Goal: Task Accomplishment & Management: Manage account settings

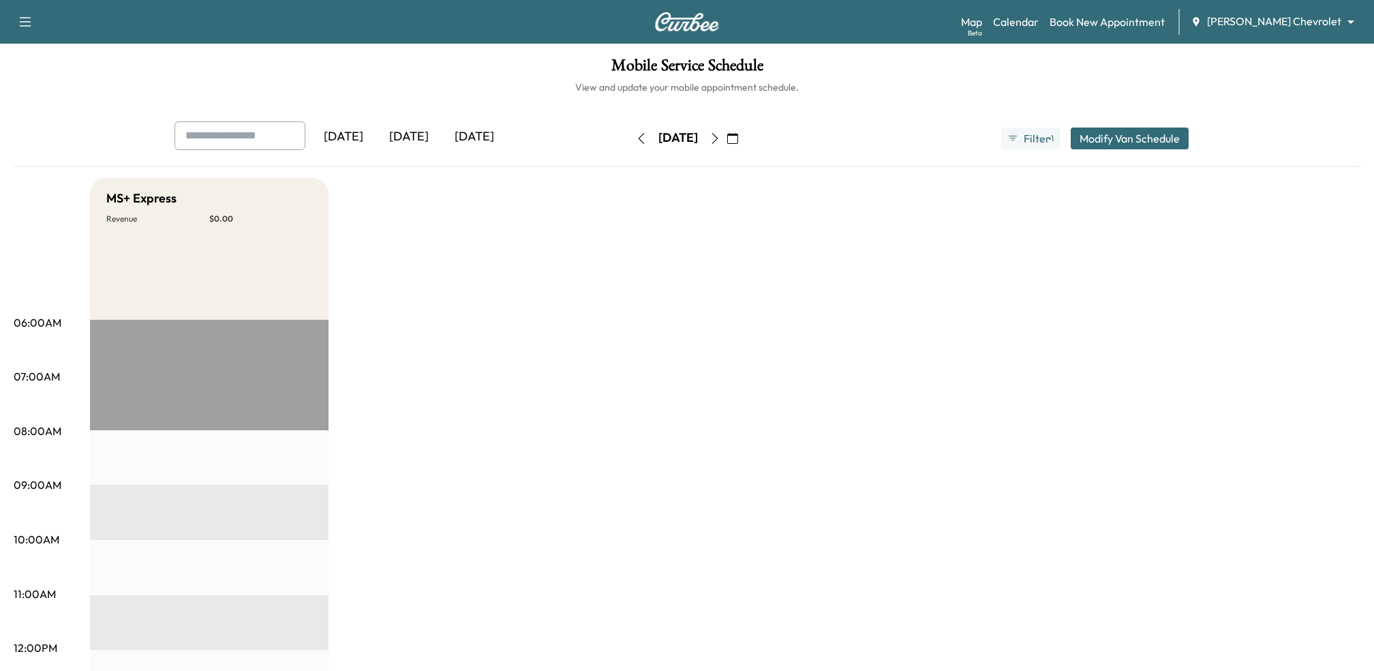
click at [406, 141] on div "[DATE]" at bounding box center [408, 136] width 65 height 31
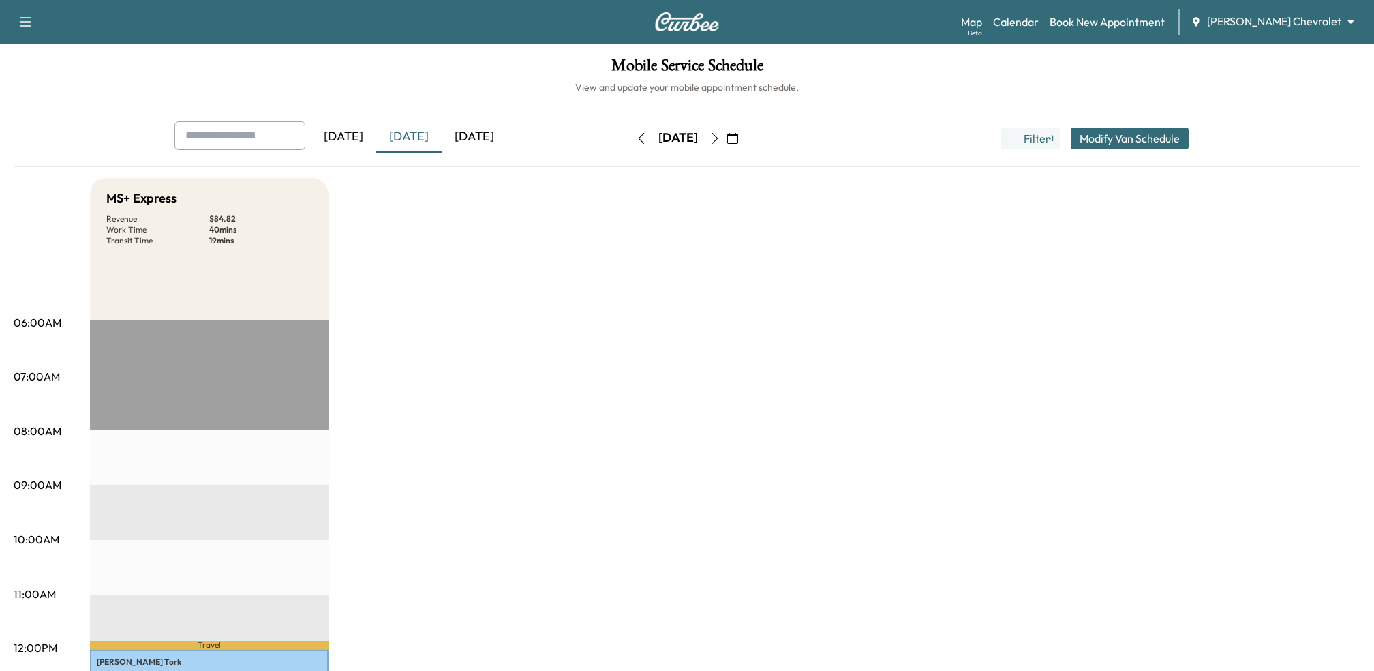
click at [498, 144] on div "[DATE]" at bounding box center [474, 136] width 65 height 31
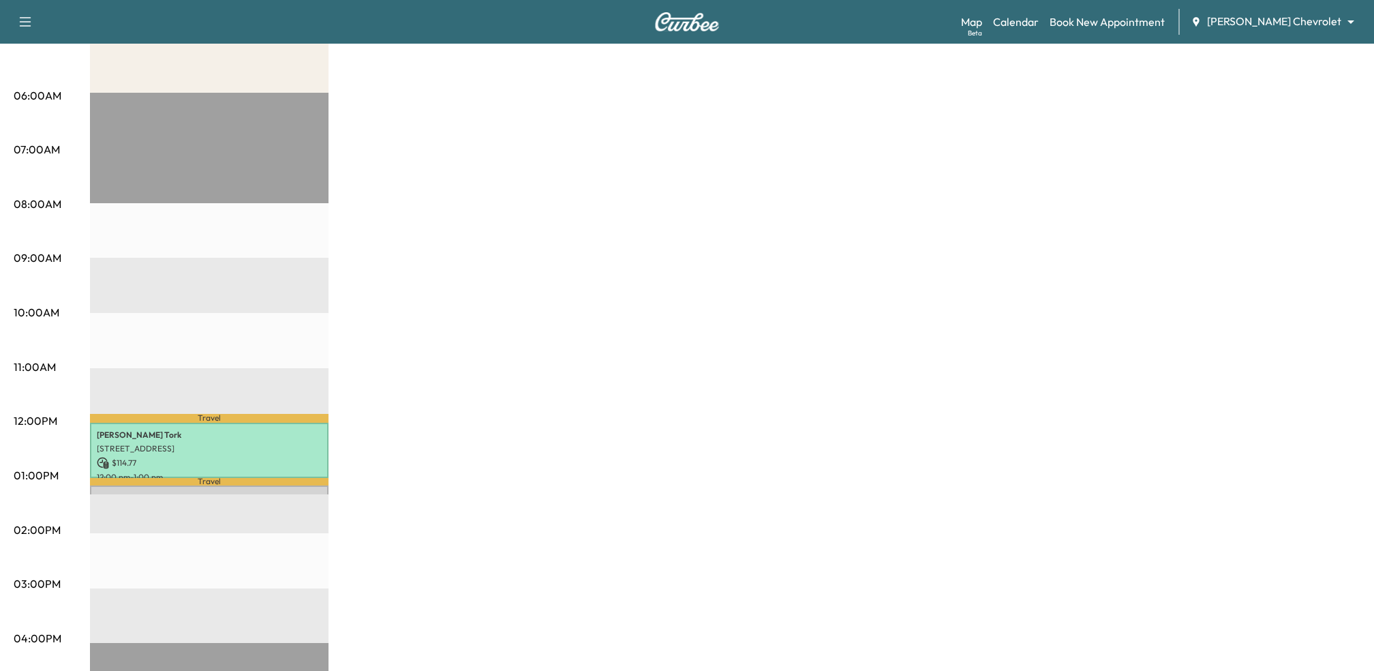
scroll to position [238, 0]
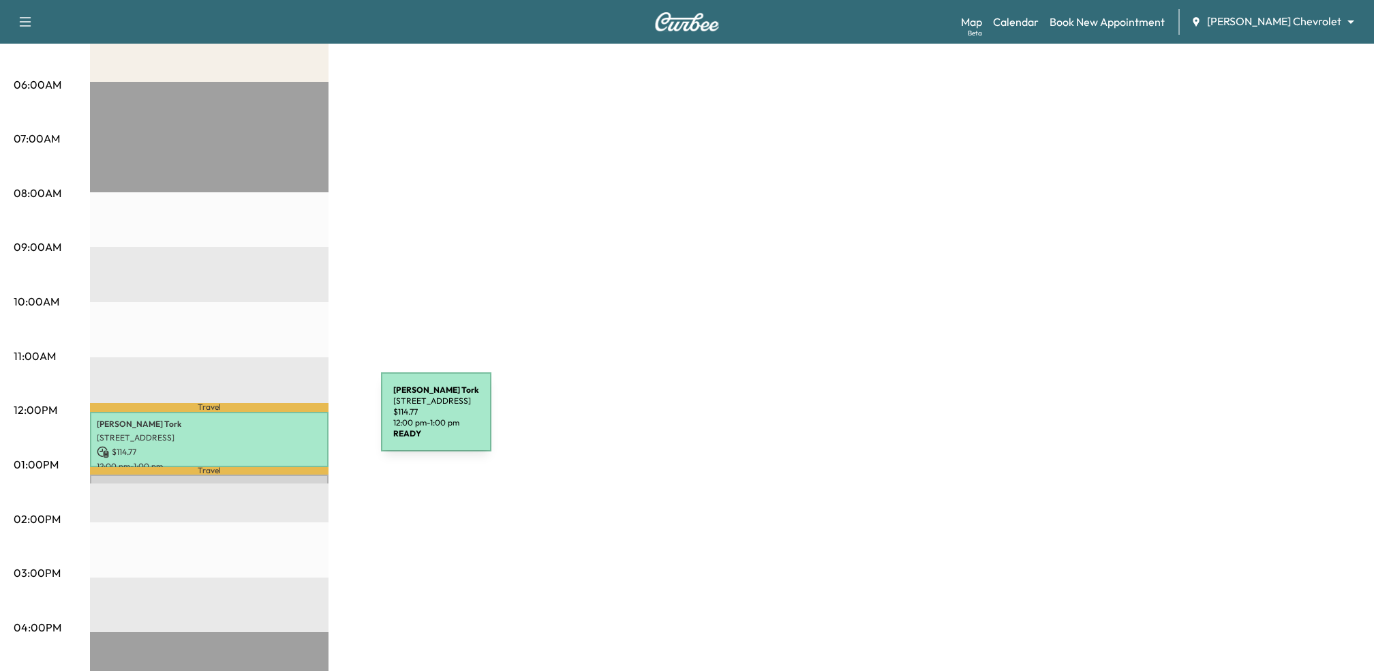
click at [264, 425] on p "[PERSON_NAME]" at bounding box center [209, 423] width 225 height 11
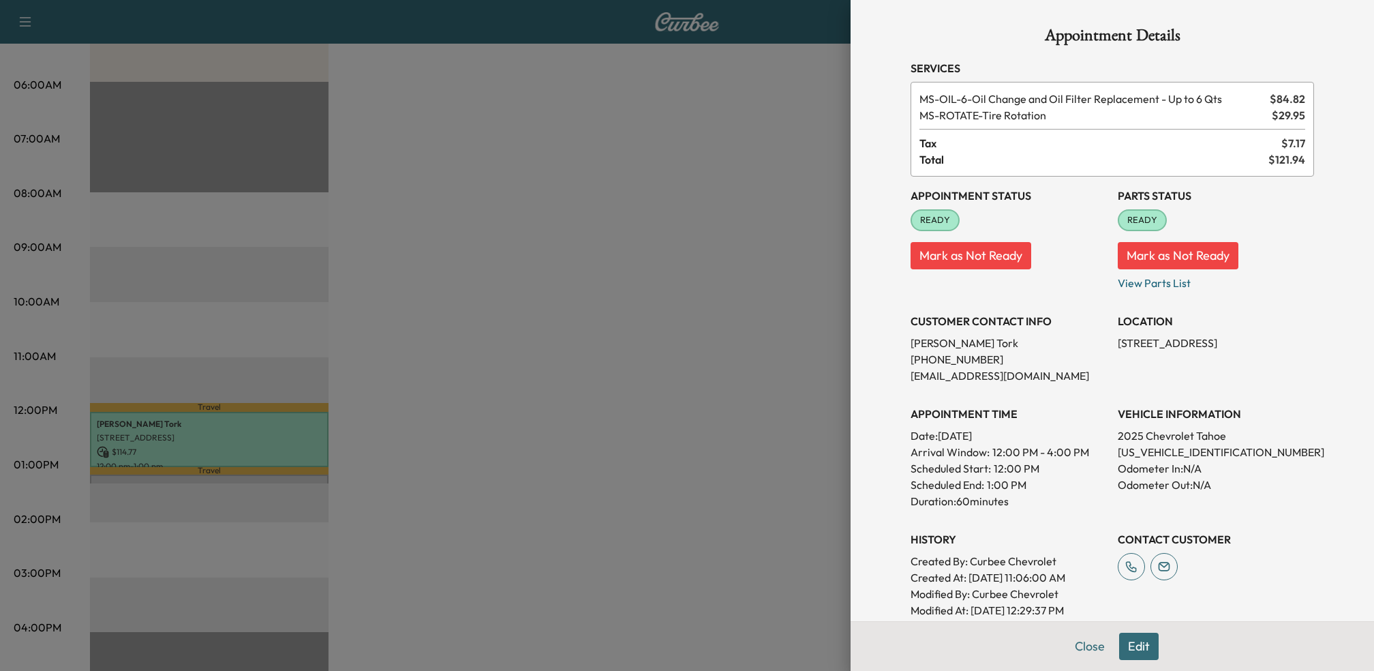
click at [530, 345] on div at bounding box center [687, 335] width 1374 height 671
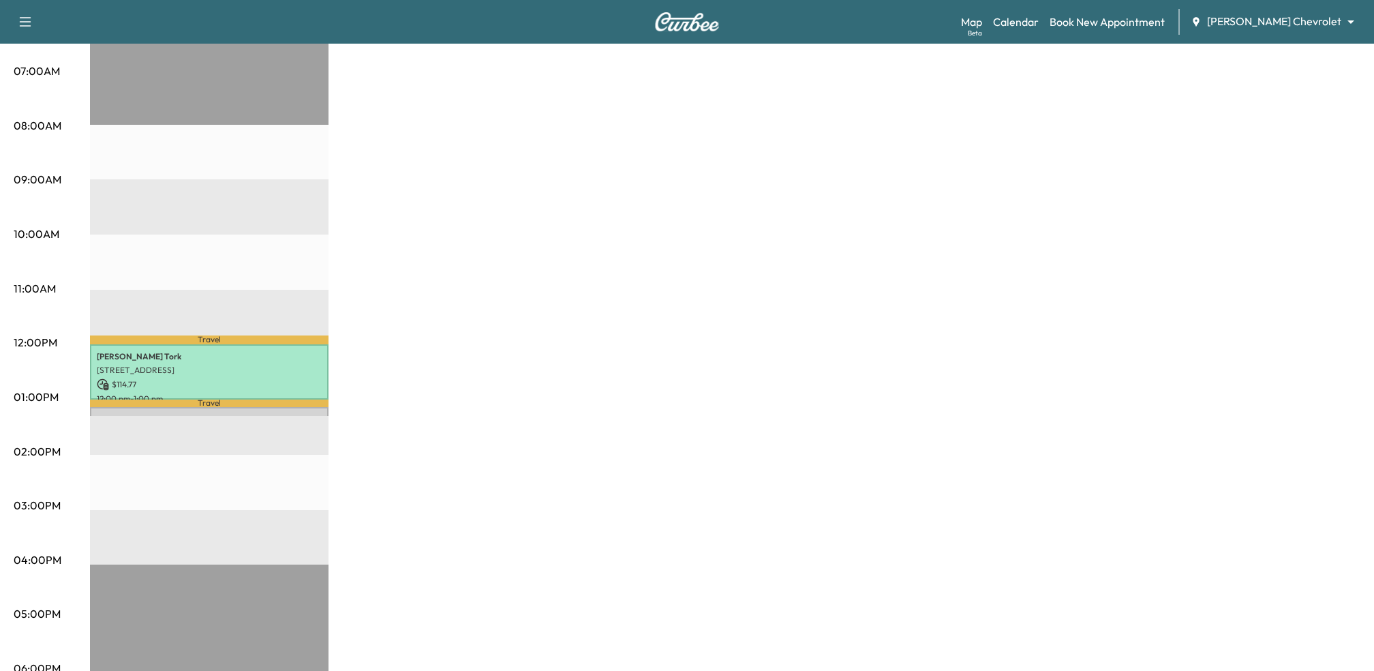
scroll to position [0, 0]
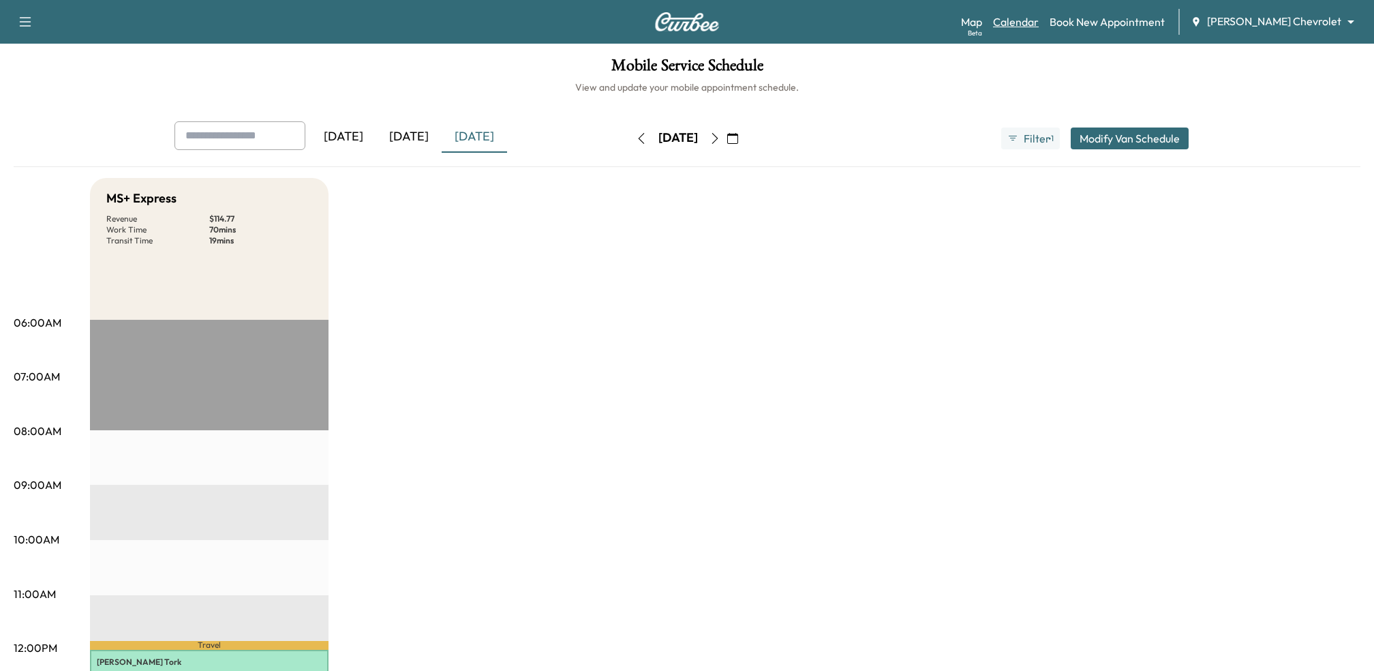
click at [1039, 24] on link "Calendar" at bounding box center [1016, 22] width 46 height 16
